Goal: Navigation & Orientation: Find specific page/section

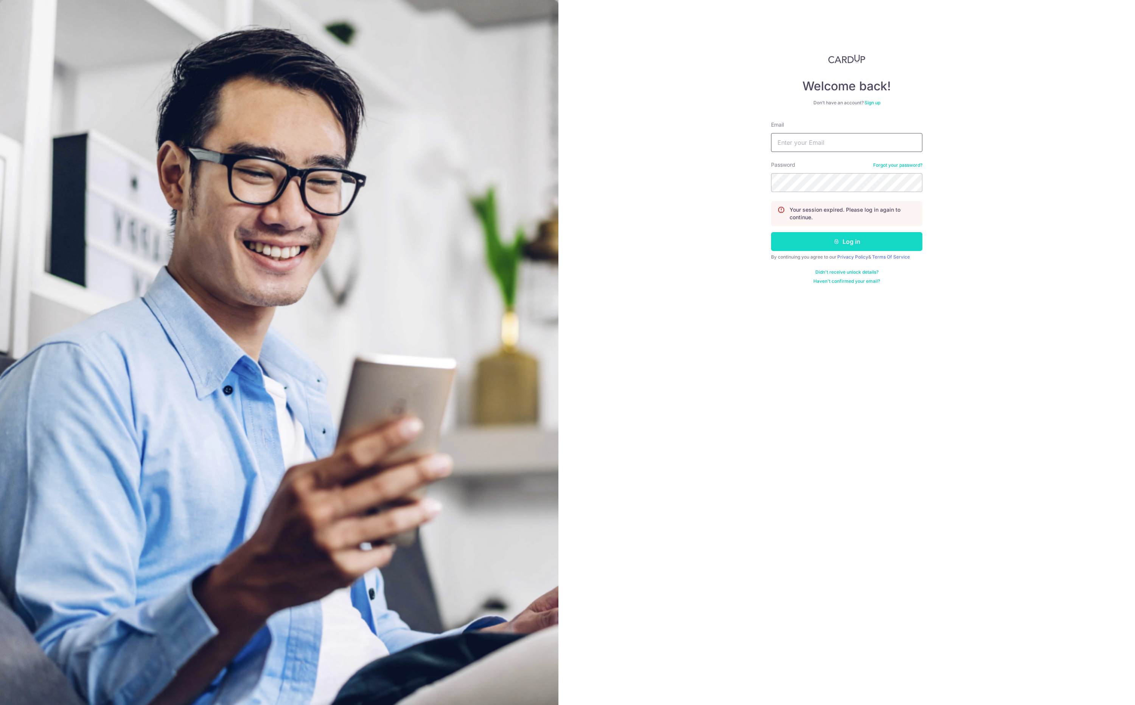
type input "[EMAIL_ADDRESS][DOMAIN_NAME]"
click at [855, 240] on button "Log in" at bounding box center [846, 241] width 151 height 19
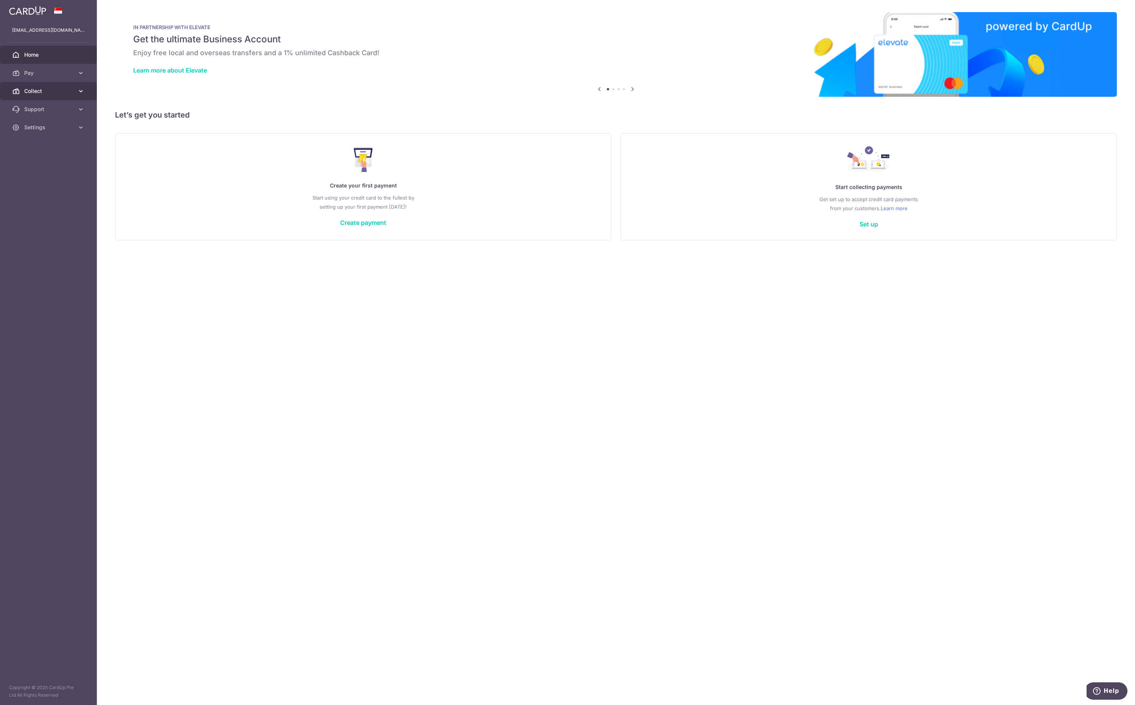
click at [47, 96] on link "Collect" at bounding box center [48, 91] width 97 height 18
click at [53, 114] on link "Dashboard" at bounding box center [48, 109] width 97 height 18
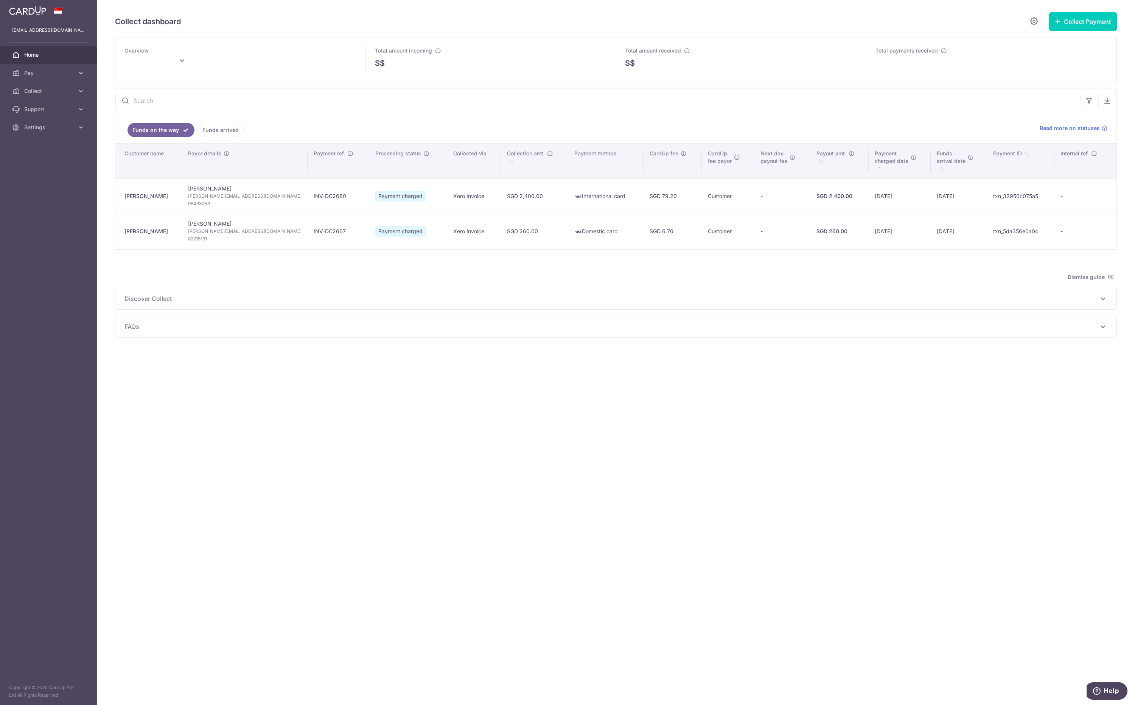
click at [29, 58] on span "Home" at bounding box center [49, 55] width 50 height 8
